Goal: Navigation & Orientation: Understand site structure

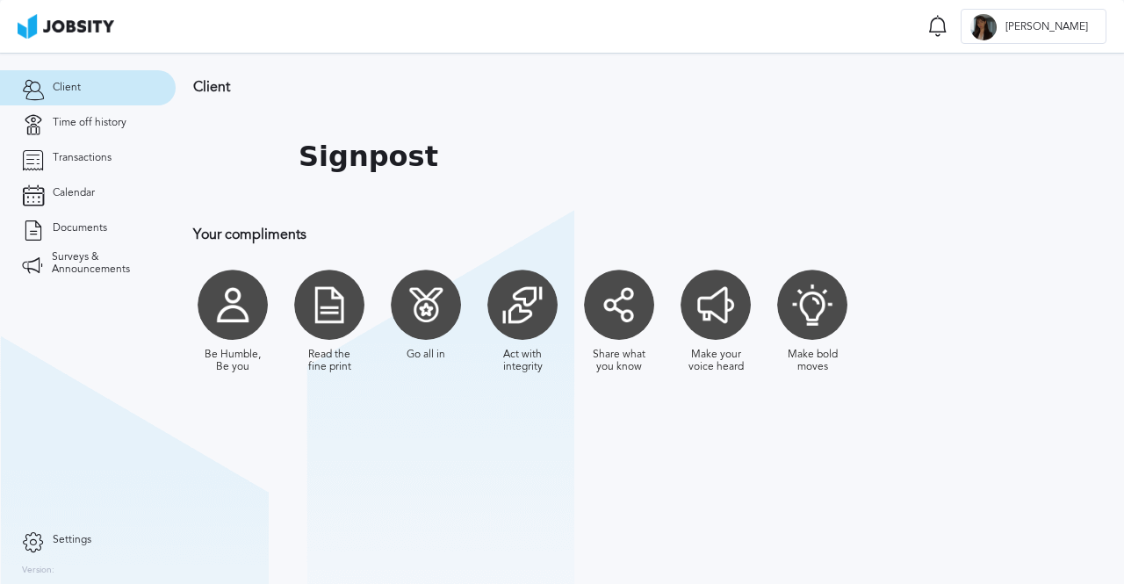
click at [84, 83] on link "Client" at bounding box center [88, 87] width 176 height 35
click at [85, 117] on span "Time off history" at bounding box center [90, 123] width 74 height 12
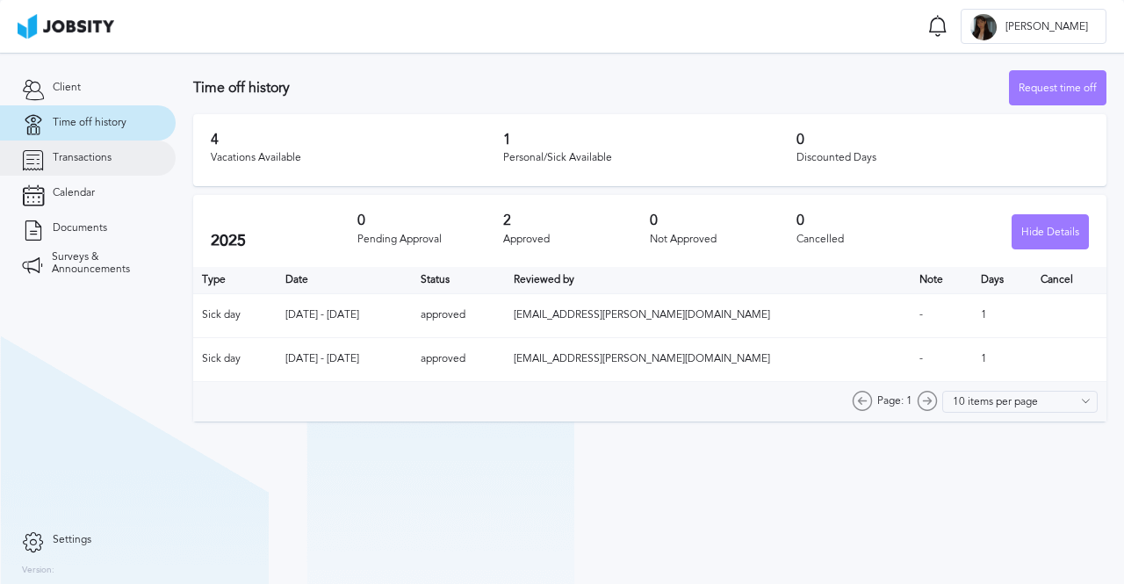
click at [109, 169] on link "Transactions" at bounding box center [88, 157] width 176 height 35
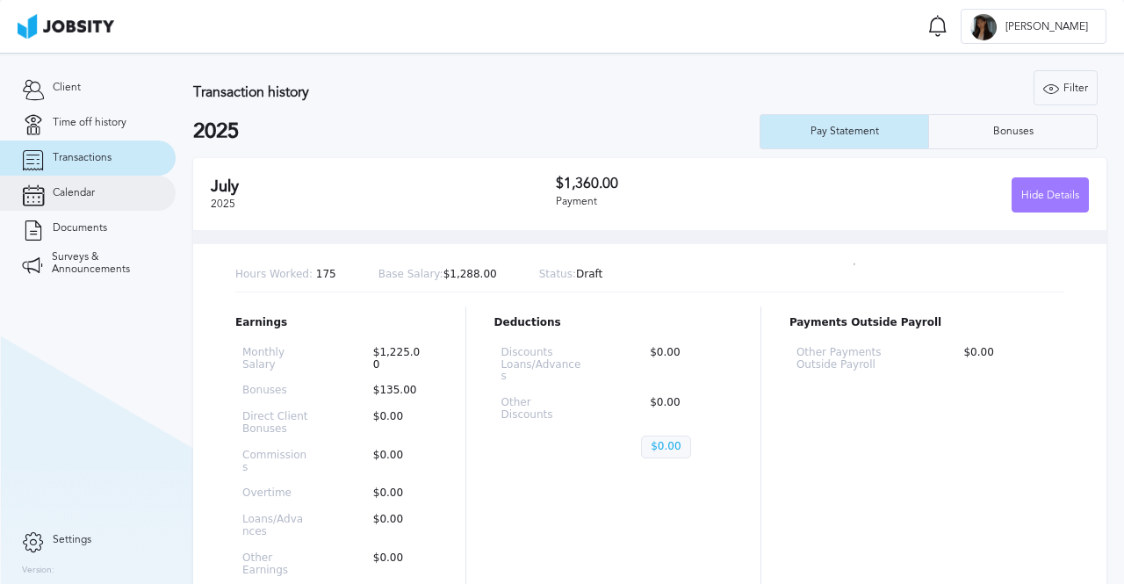
click at [107, 201] on link "Calendar" at bounding box center [88, 193] width 176 height 35
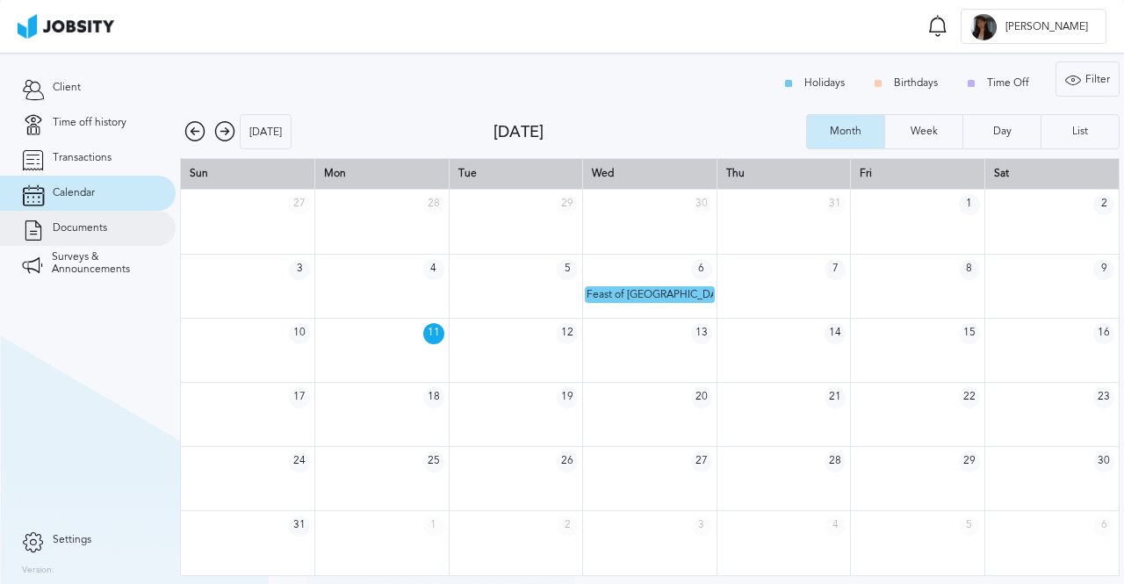
click at [109, 224] on link "Documents" at bounding box center [88, 228] width 176 height 35
